Goal: Information Seeking & Learning: Check status

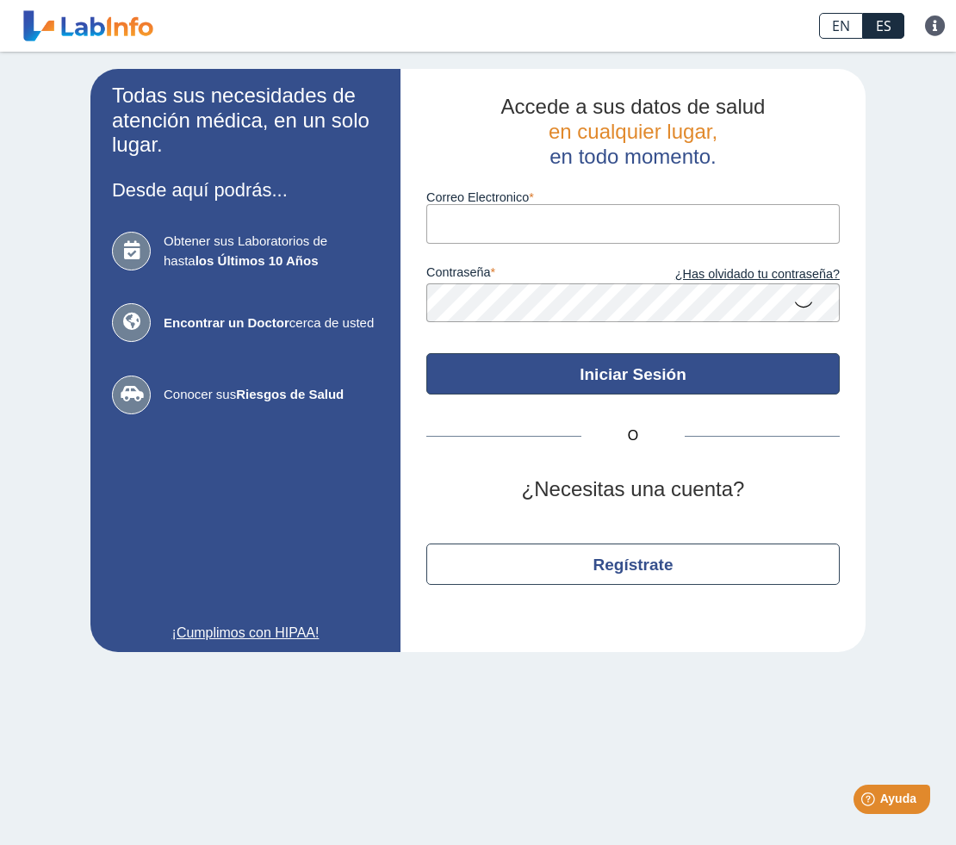
click at [576, 376] on button "Iniciar Sesión" at bounding box center [632, 373] width 413 height 41
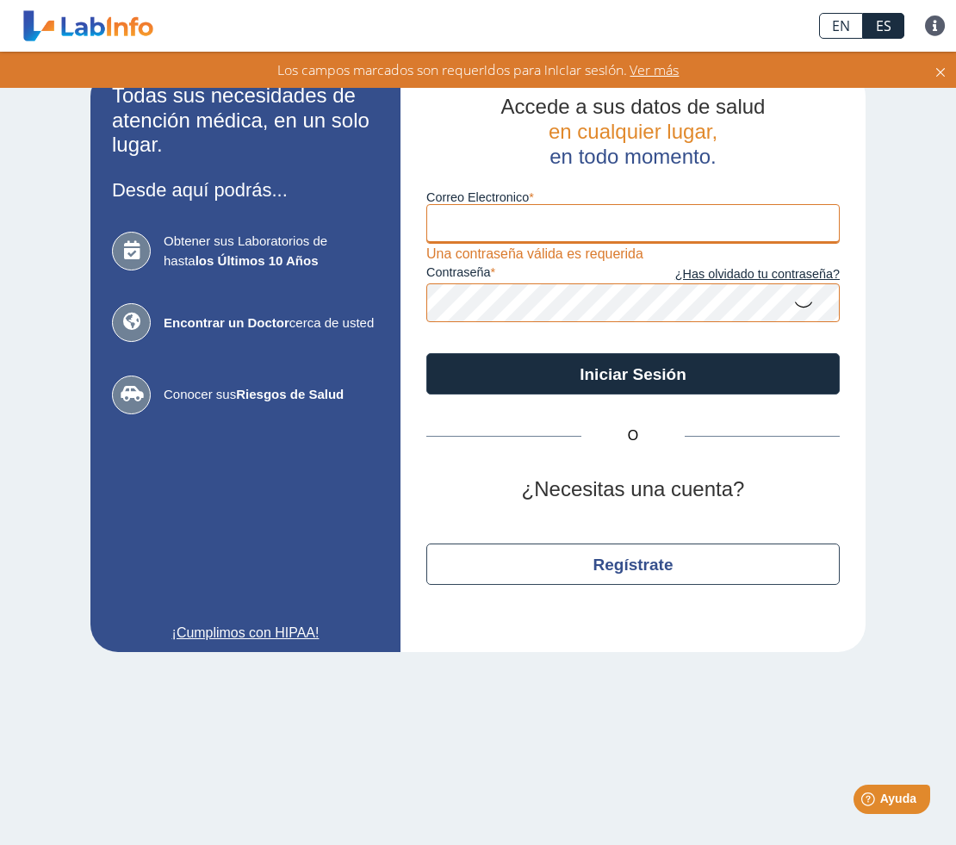
click at [517, 231] on input "Correo Electronico" at bounding box center [632, 223] width 413 height 39
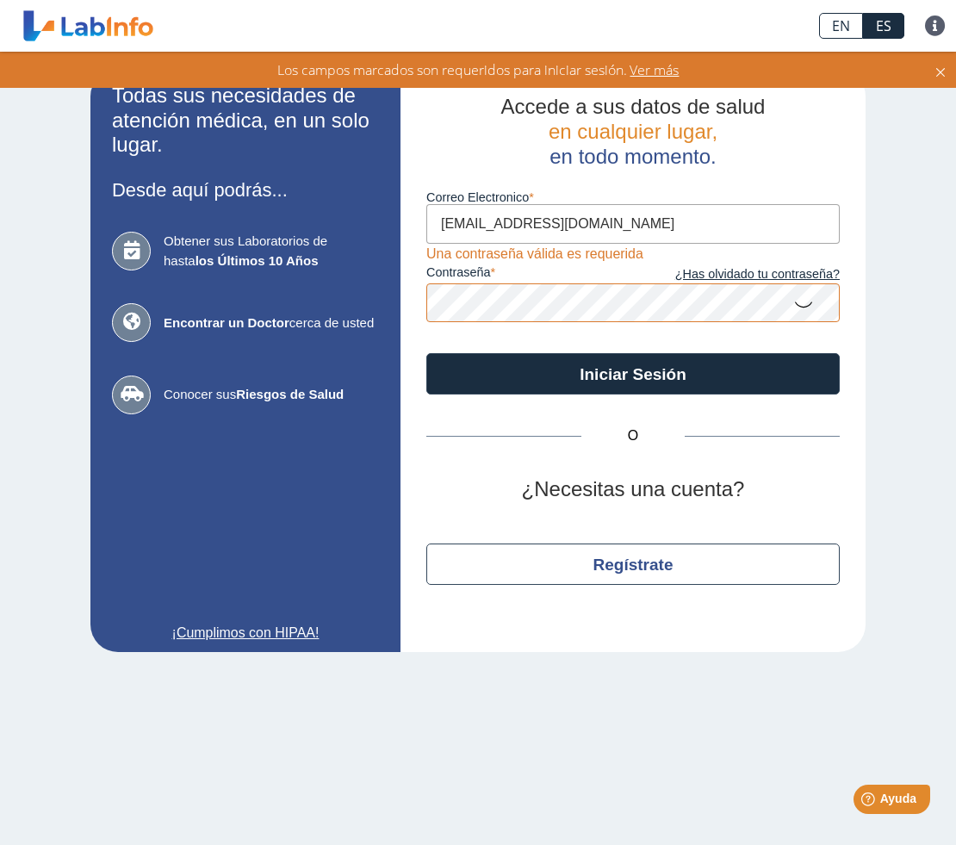
type input "[EMAIL_ADDRESS][DOMAIN_NAME]"
click at [807, 304] on icon at bounding box center [803, 304] width 21 height 34
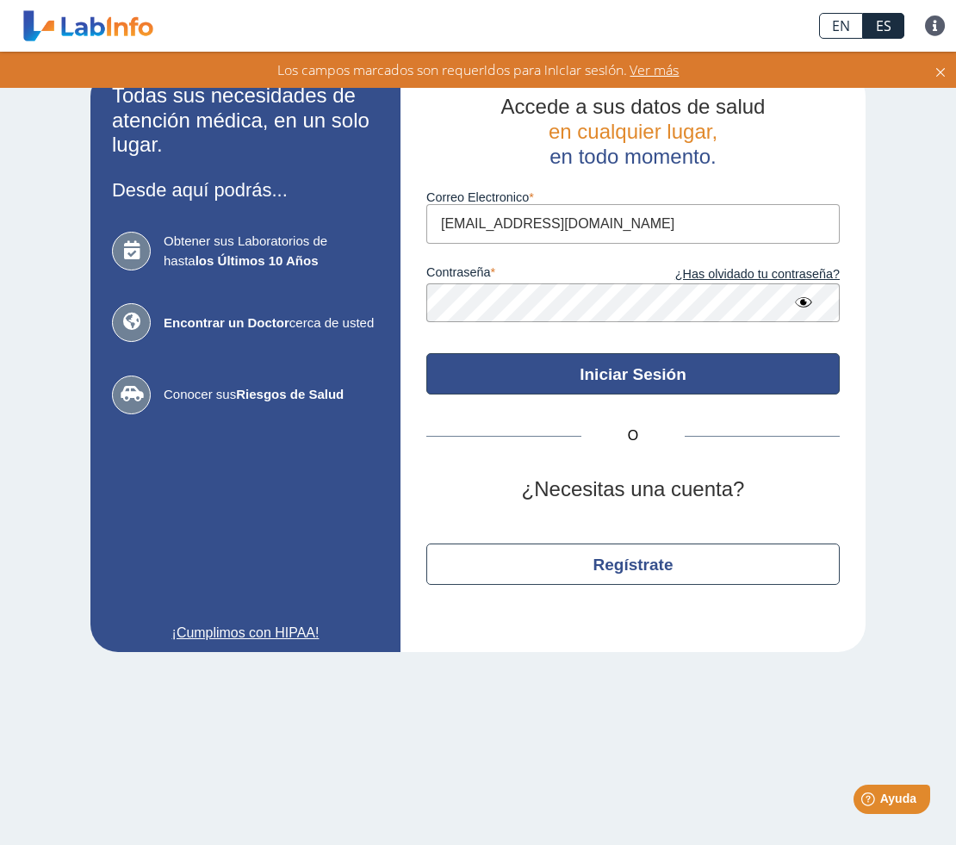
click at [679, 372] on button "Iniciar Sesión" at bounding box center [632, 373] width 413 height 41
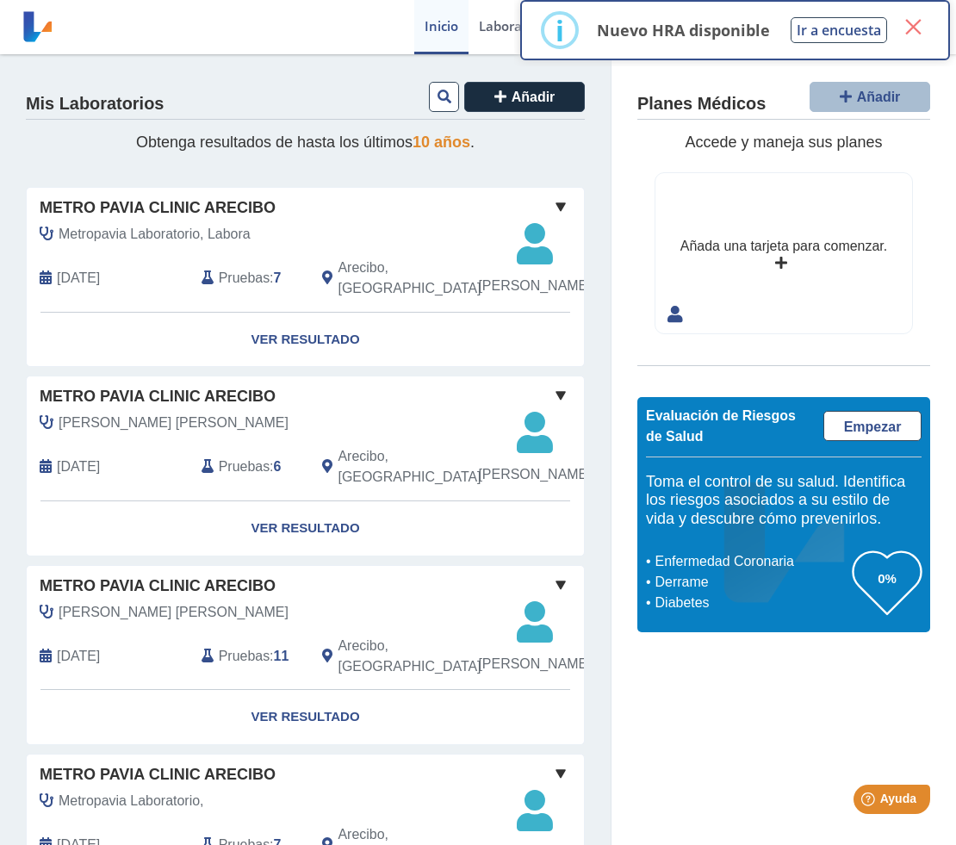
click at [912, 29] on button "×" at bounding box center [913, 26] width 31 height 31
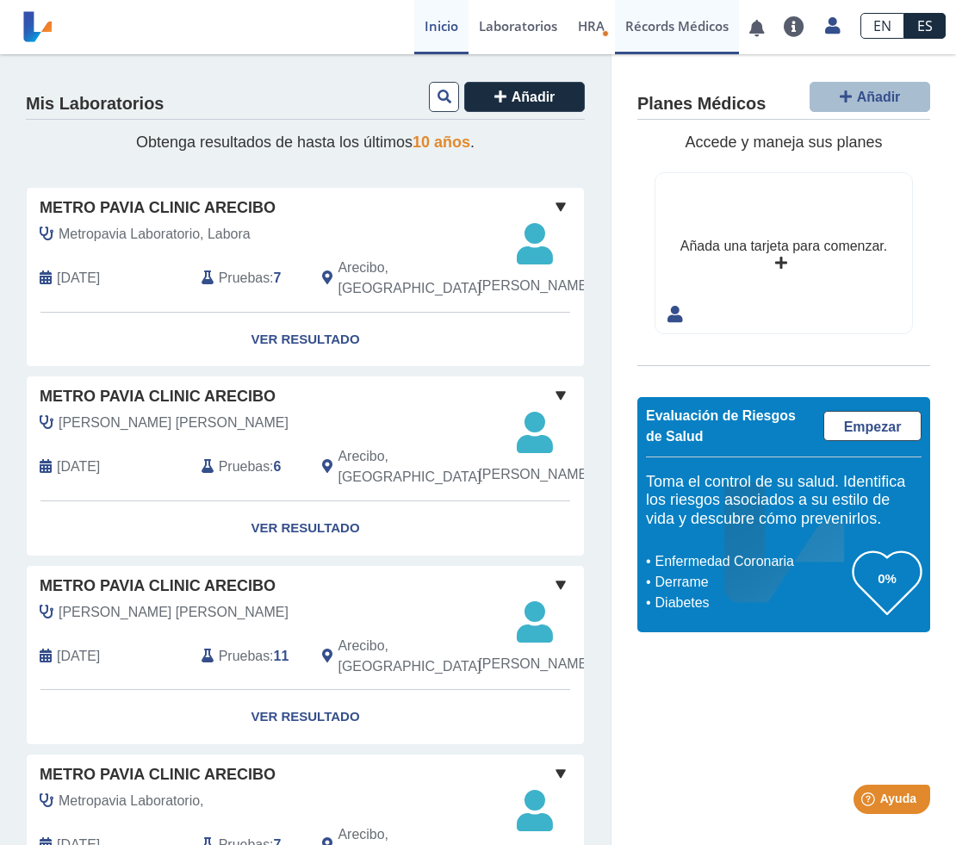
click at [689, 28] on link "Récords Médicos" at bounding box center [677, 27] width 124 height 54
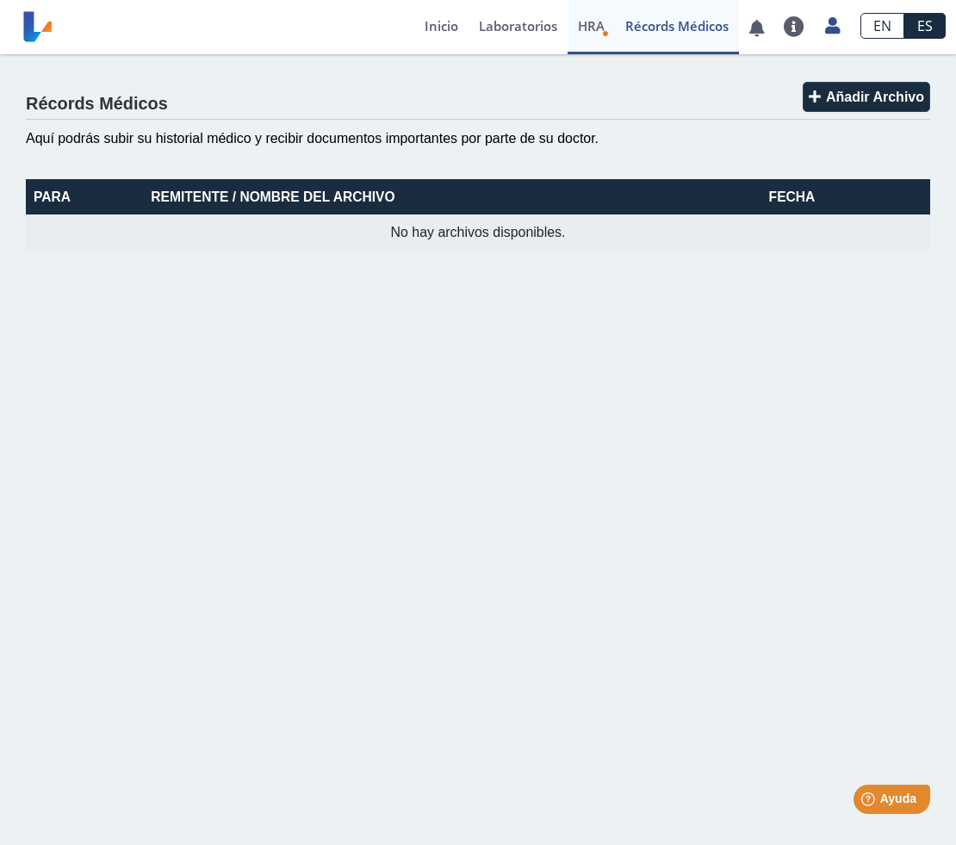
click at [592, 24] on span "HRA" at bounding box center [591, 25] width 27 height 17
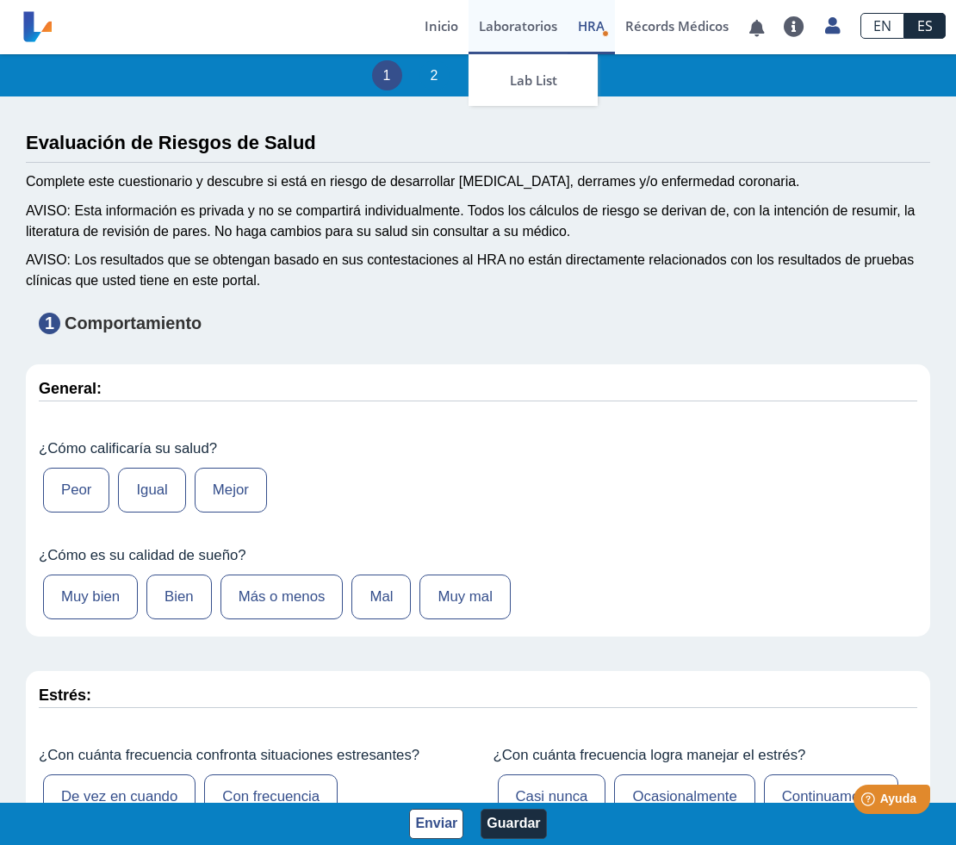
click at [516, 26] on link "Laboratorios" at bounding box center [518, 27] width 99 height 54
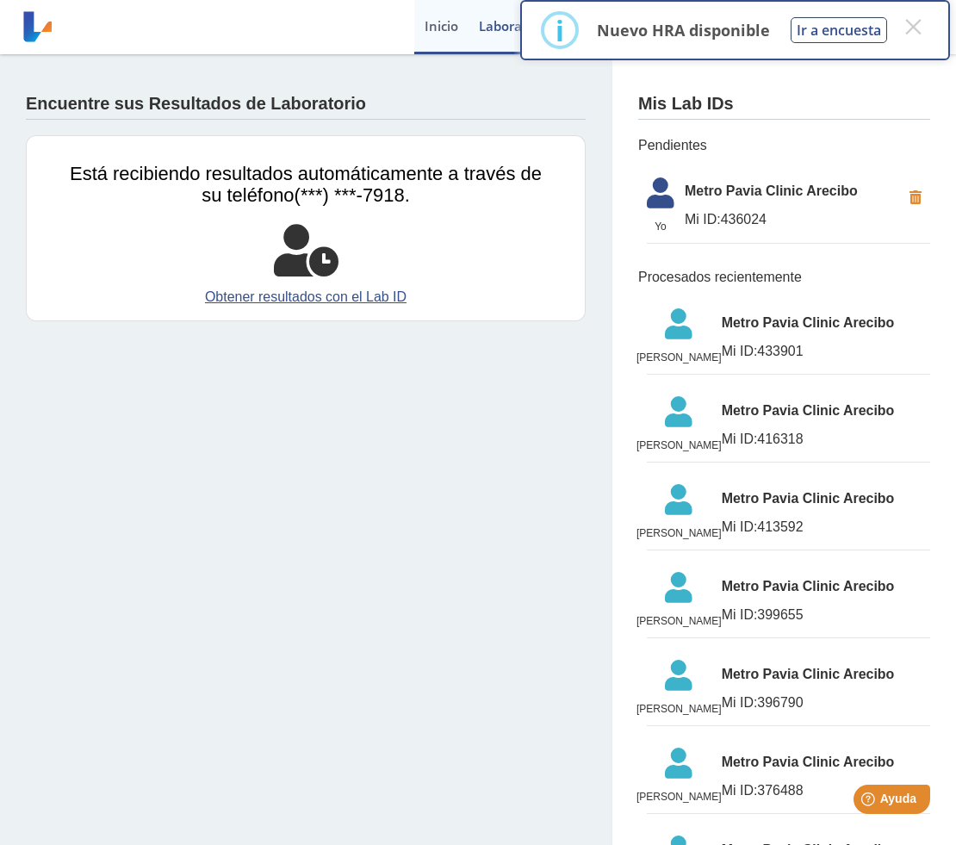
click at [445, 25] on link "Inicio" at bounding box center [441, 27] width 54 height 54
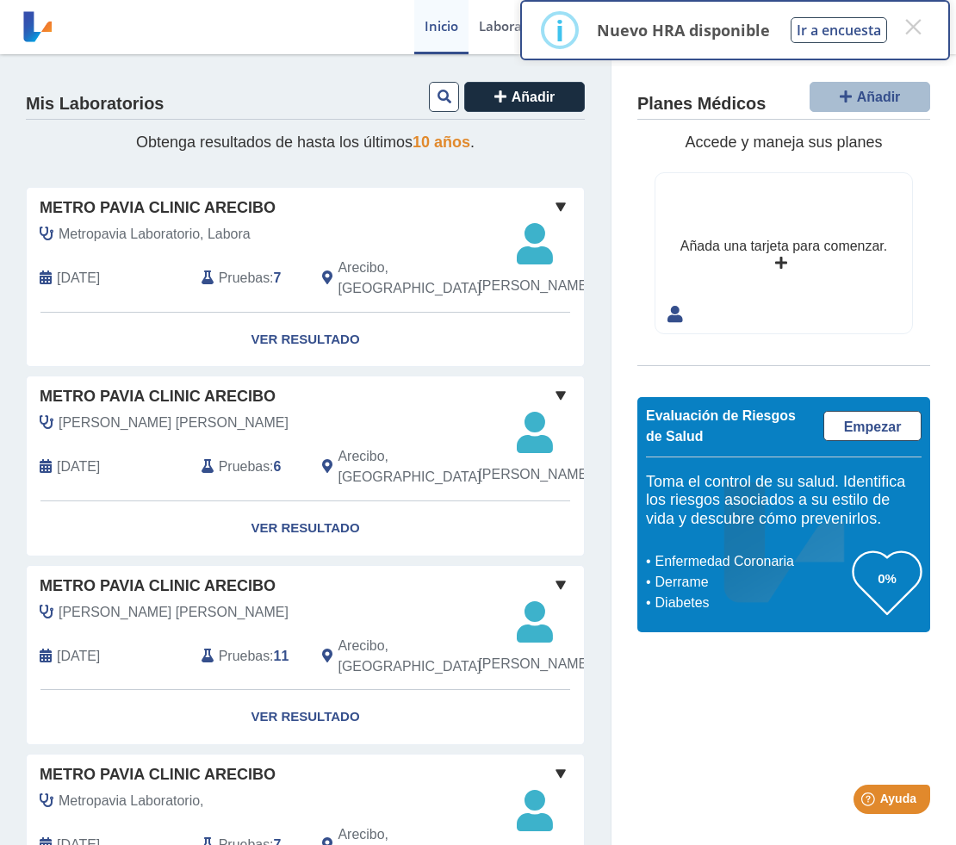
click at [561, 208] on span at bounding box center [560, 206] width 21 height 21
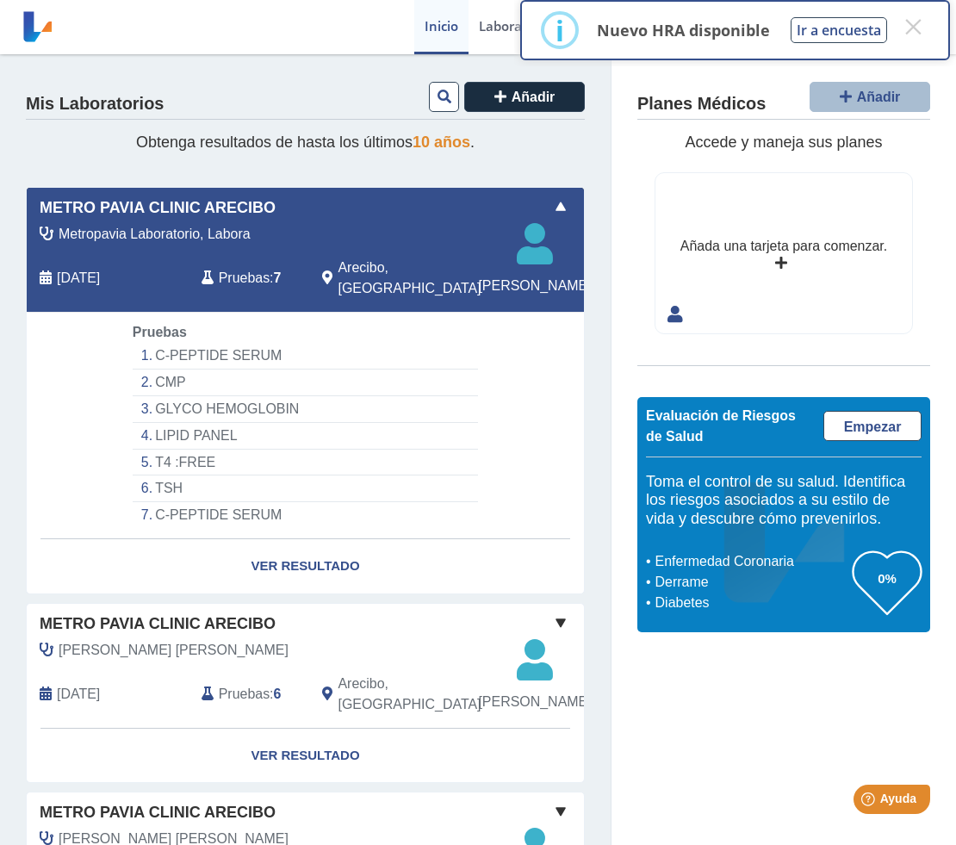
click at [561, 208] on span at bounding box center [560, 206] width 21 height 21
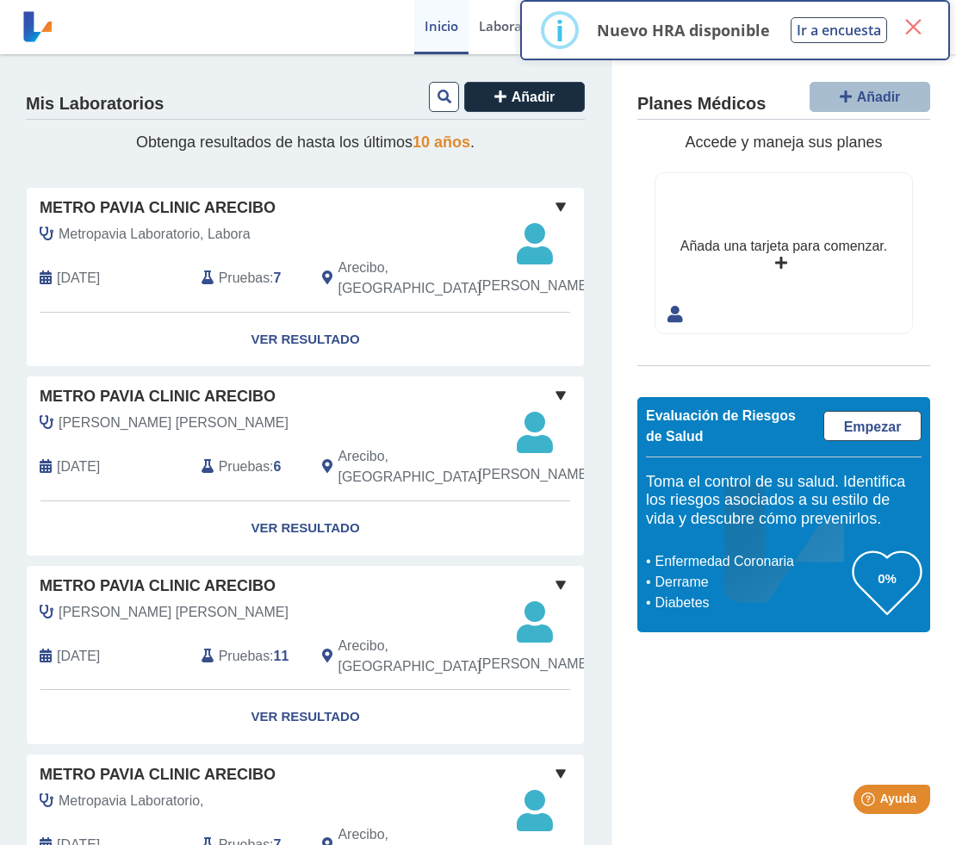
click at [914, 28] on button "×" at bounding box center [913, 26] width 31 height 31
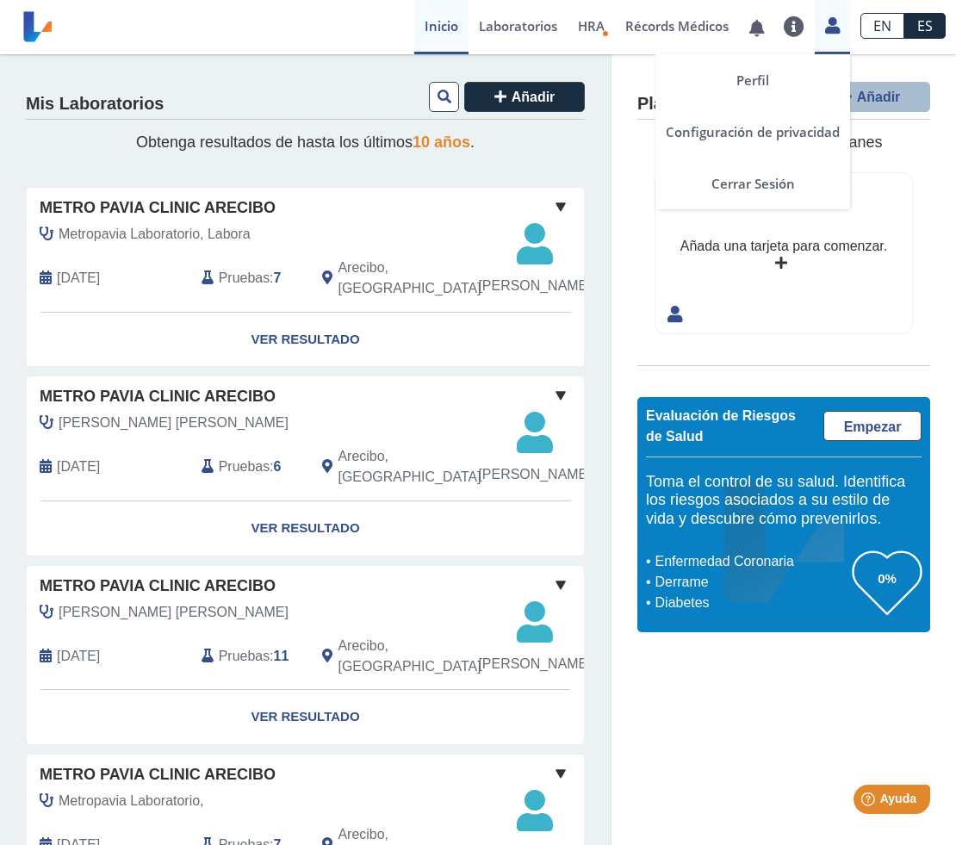
click at [833, 23] on icon at bounding box center [832, 25] width 15 height 13
click at [778, 190] on link "Cerrar Sesión" at bounding box center [753, 184] width 195 height 52
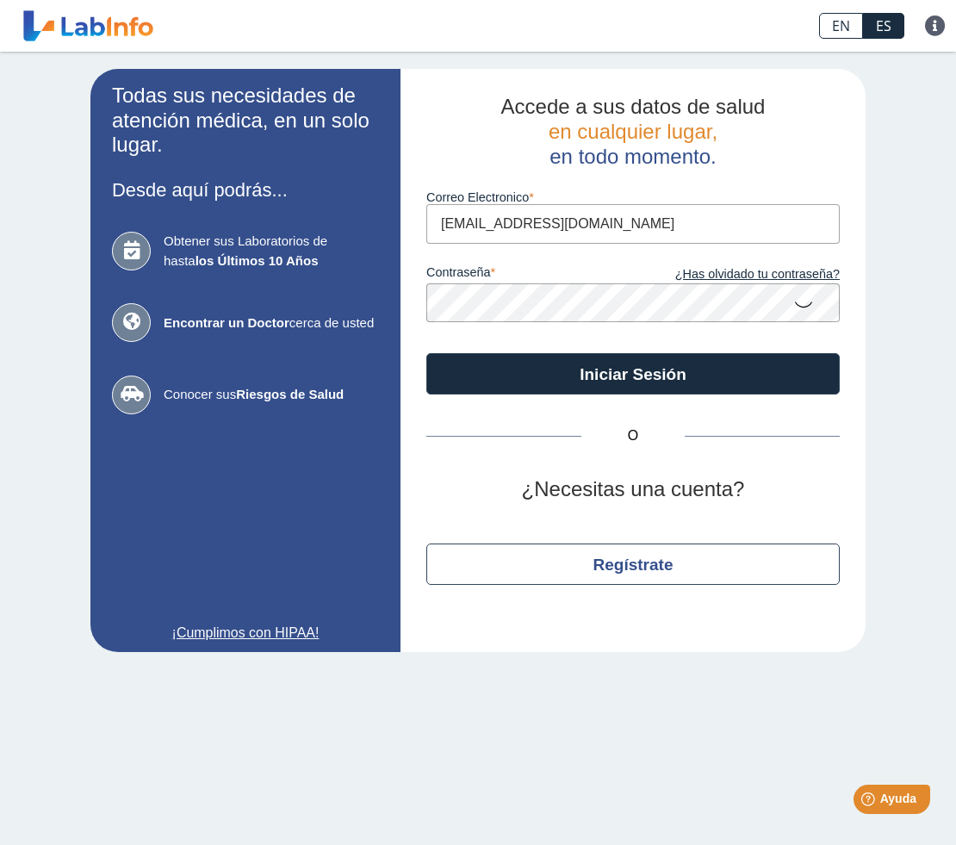
type input "[EMAIL_ADDRESS][DOMAIN_NAME]"
click at [804, 303] on icon at bounding box center [803, 304] width 21 height 34
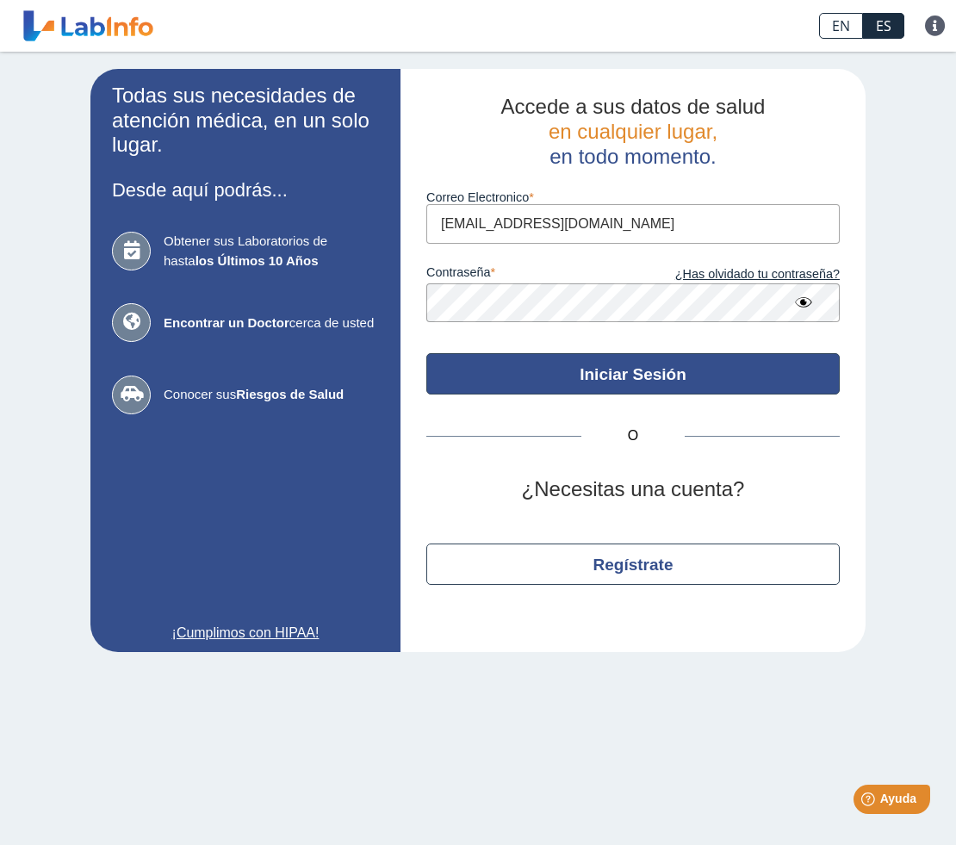
click at [747, 369] on button "Iniciar Sesión" at bounding box center [632, 373] width 413 height 41
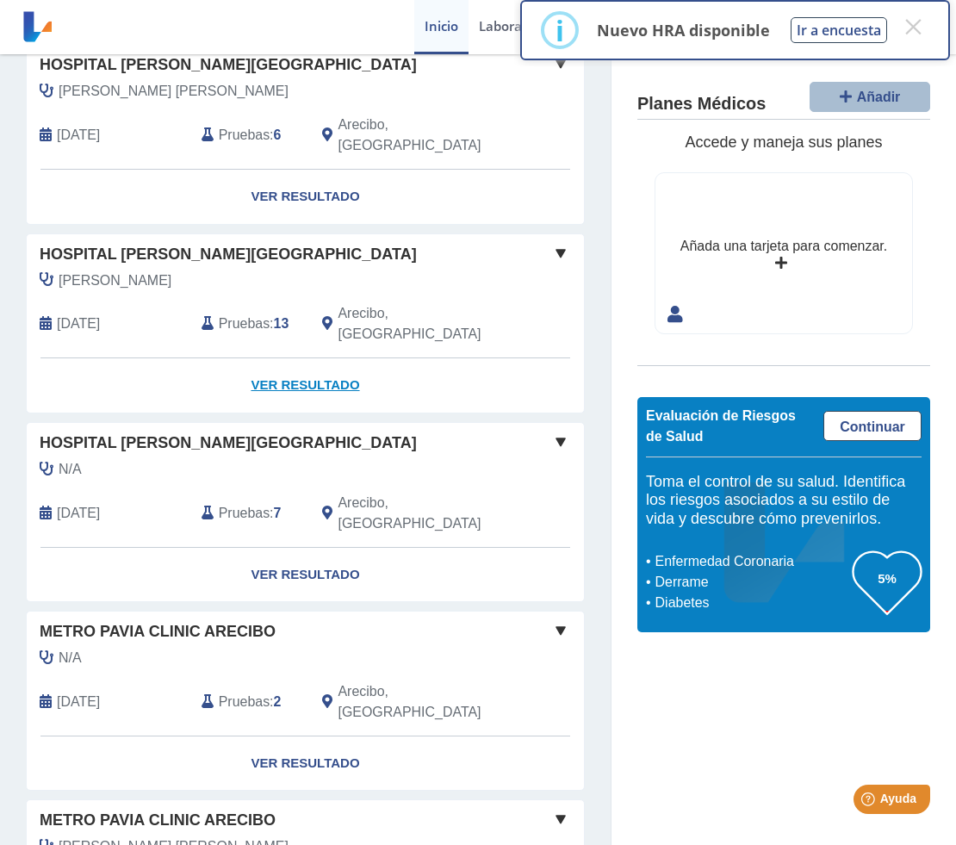
scroll to position [898, 0]
click at [345, 359] on link "Ver Resultado" at bounding box center [305, 386] width 557 height 54
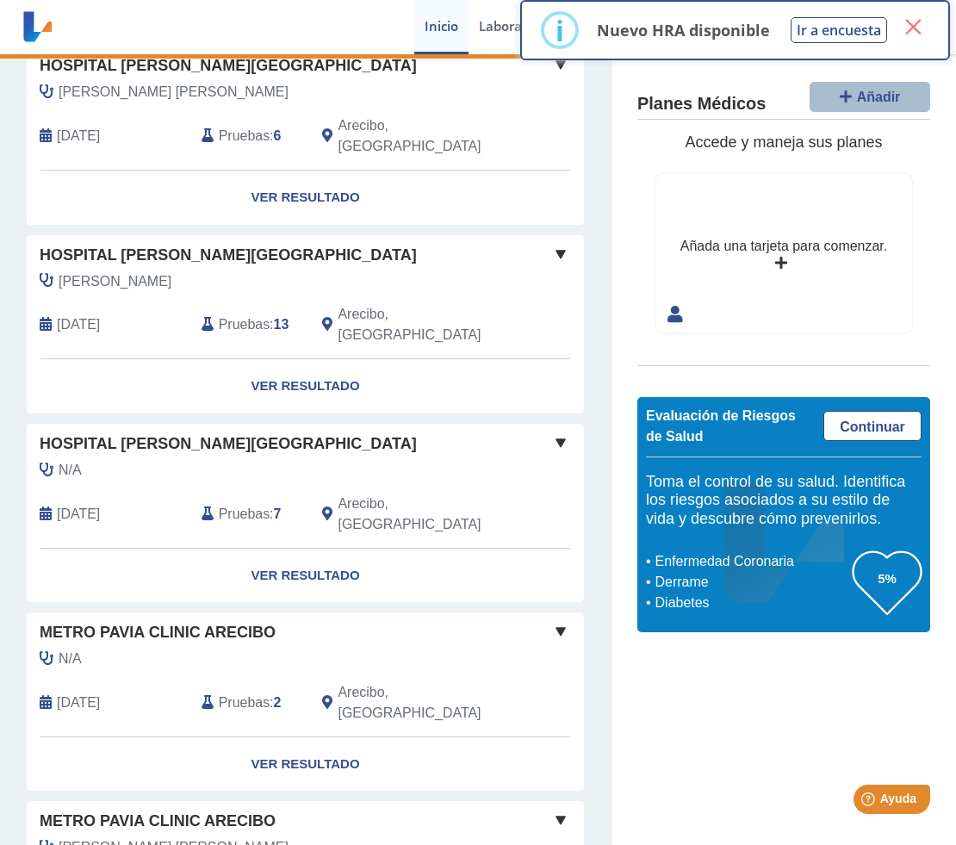
click at [915, 28] on button "×" at bounding box center [913, 26] width 31 height 31
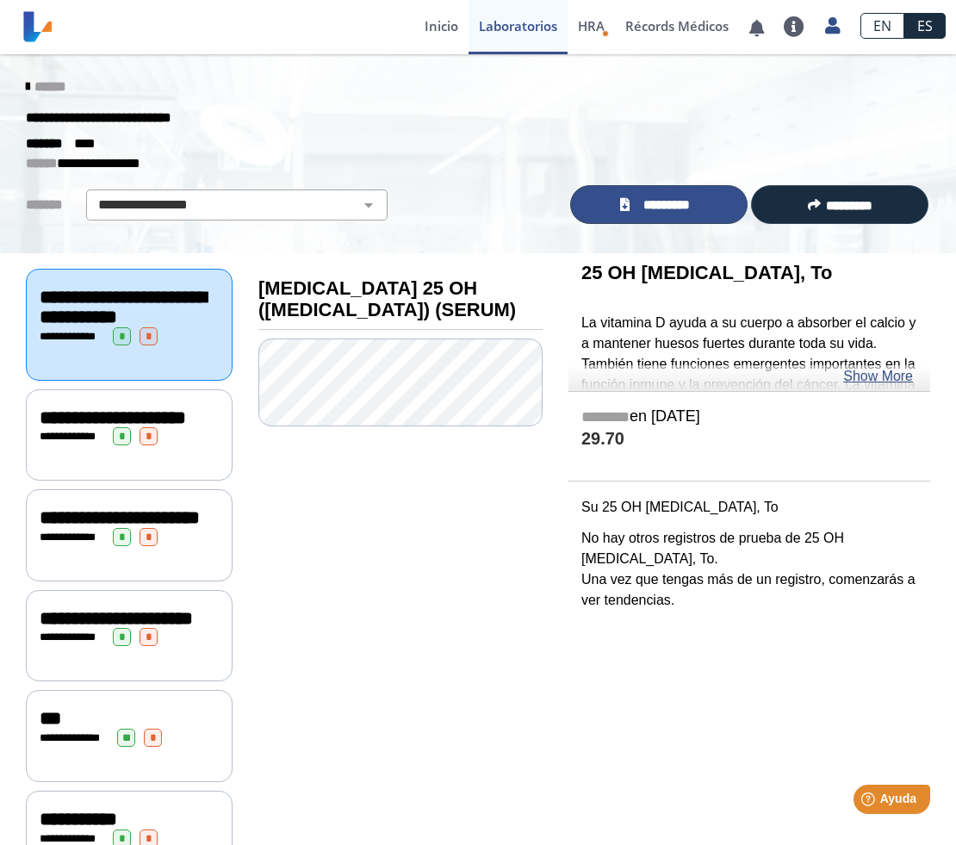
click at [669, 208] on span "*********" at bounding box center [667, 205] width 64 height 19
